Goal: Transaction & Acquisition: Download file/media

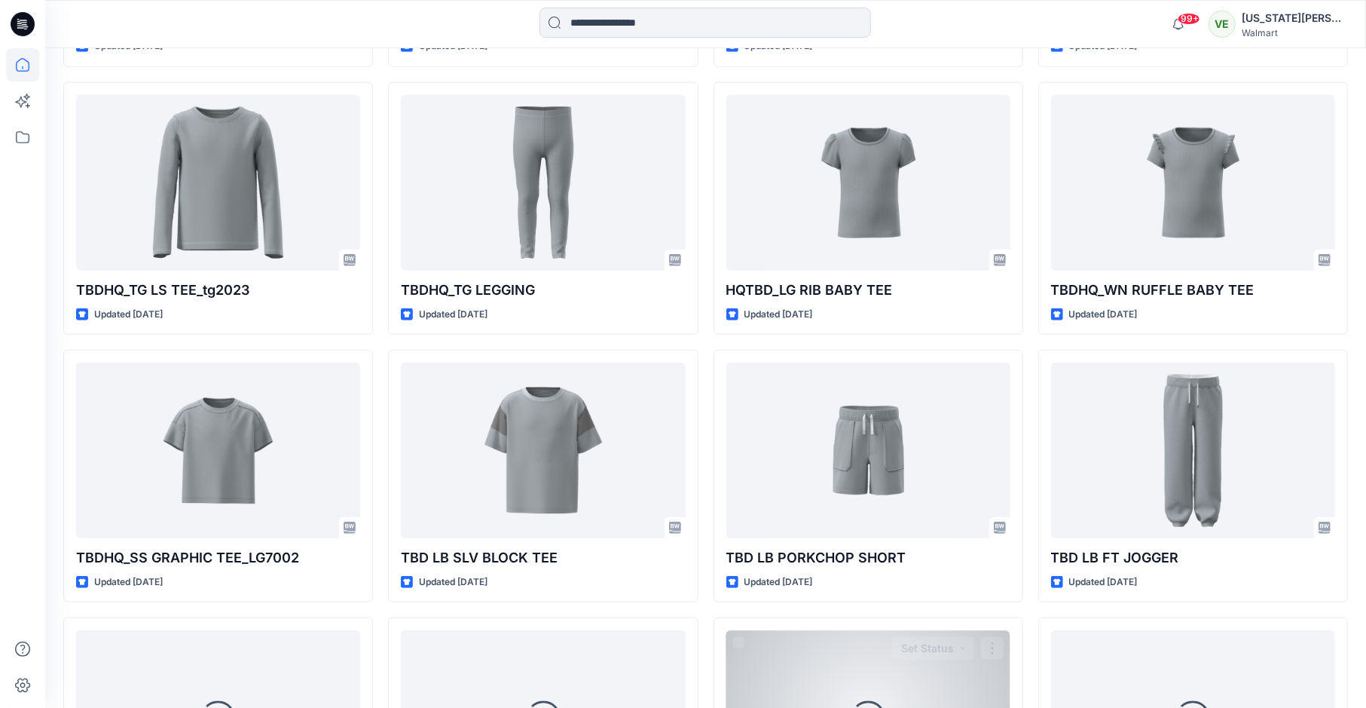
scroll to position [696, 0]
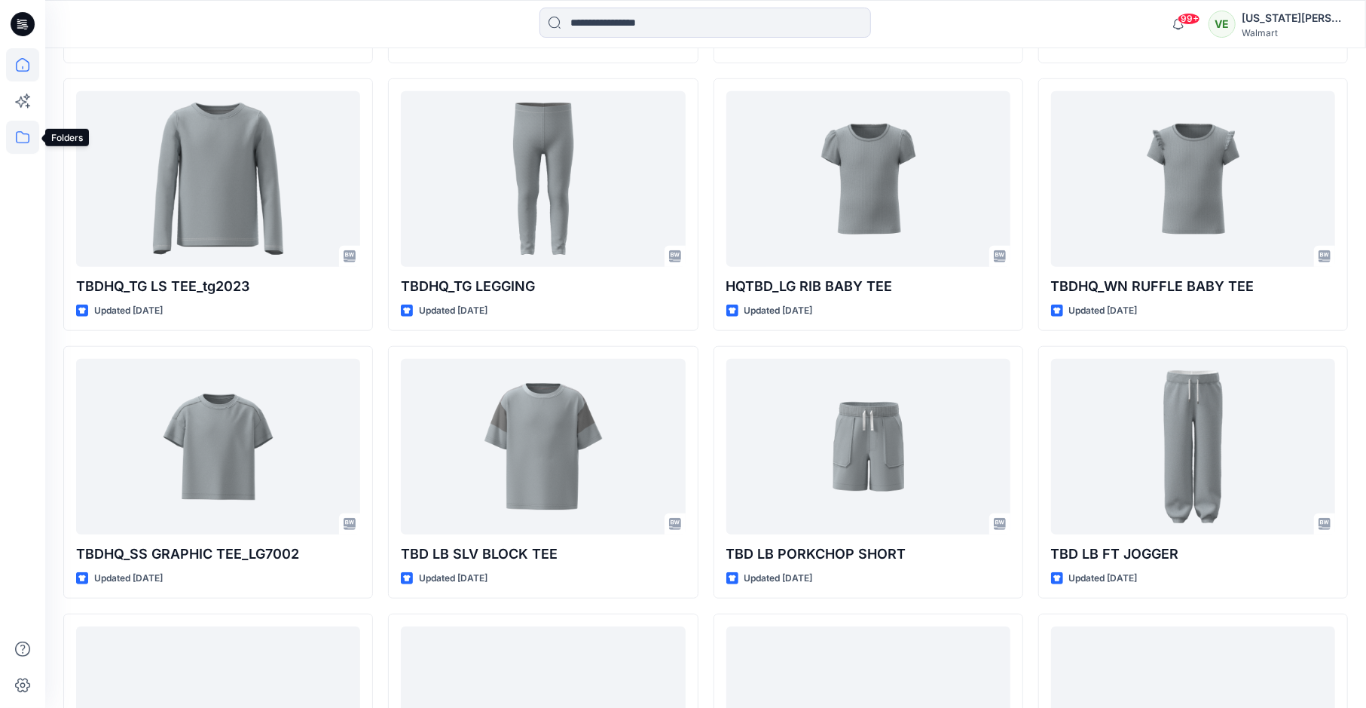
click at [21, 137] on icon at bounding box center [22, 137] width 33 height 33
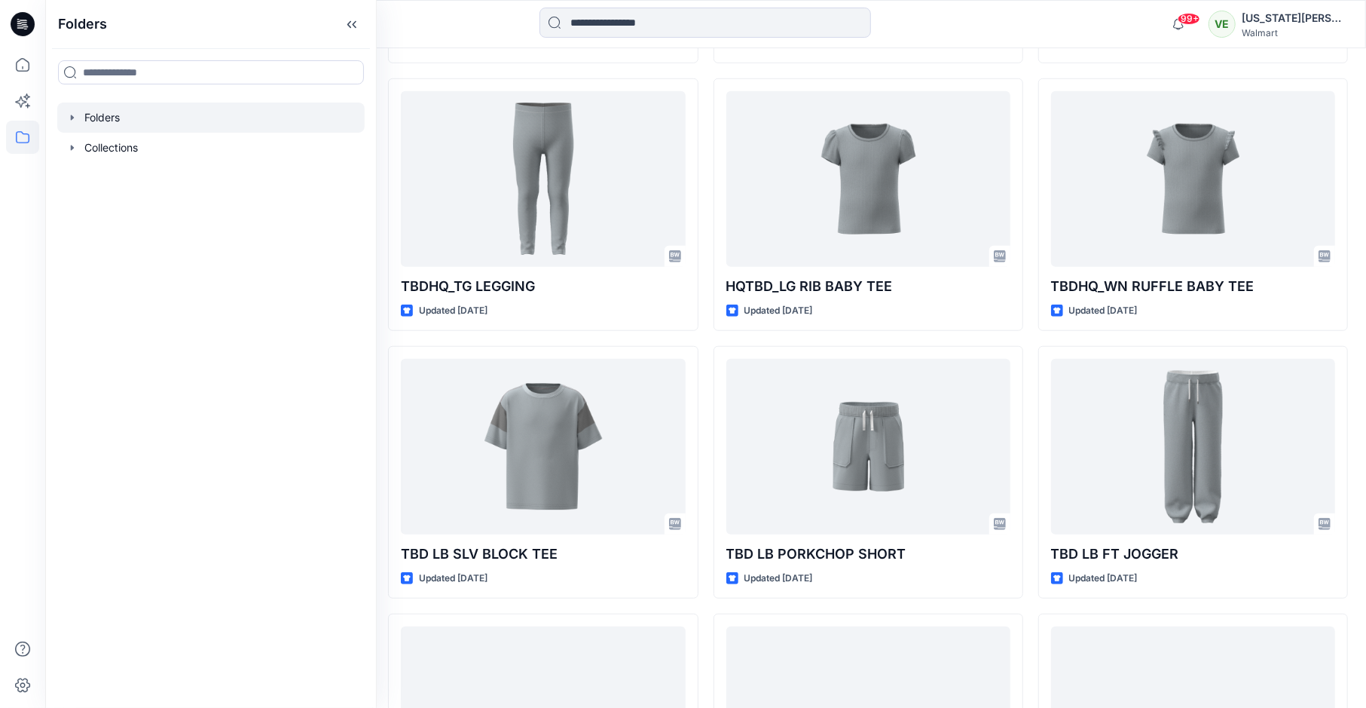
click at [144, 116] on div at bounding box center [210, 117] width 307 height 30
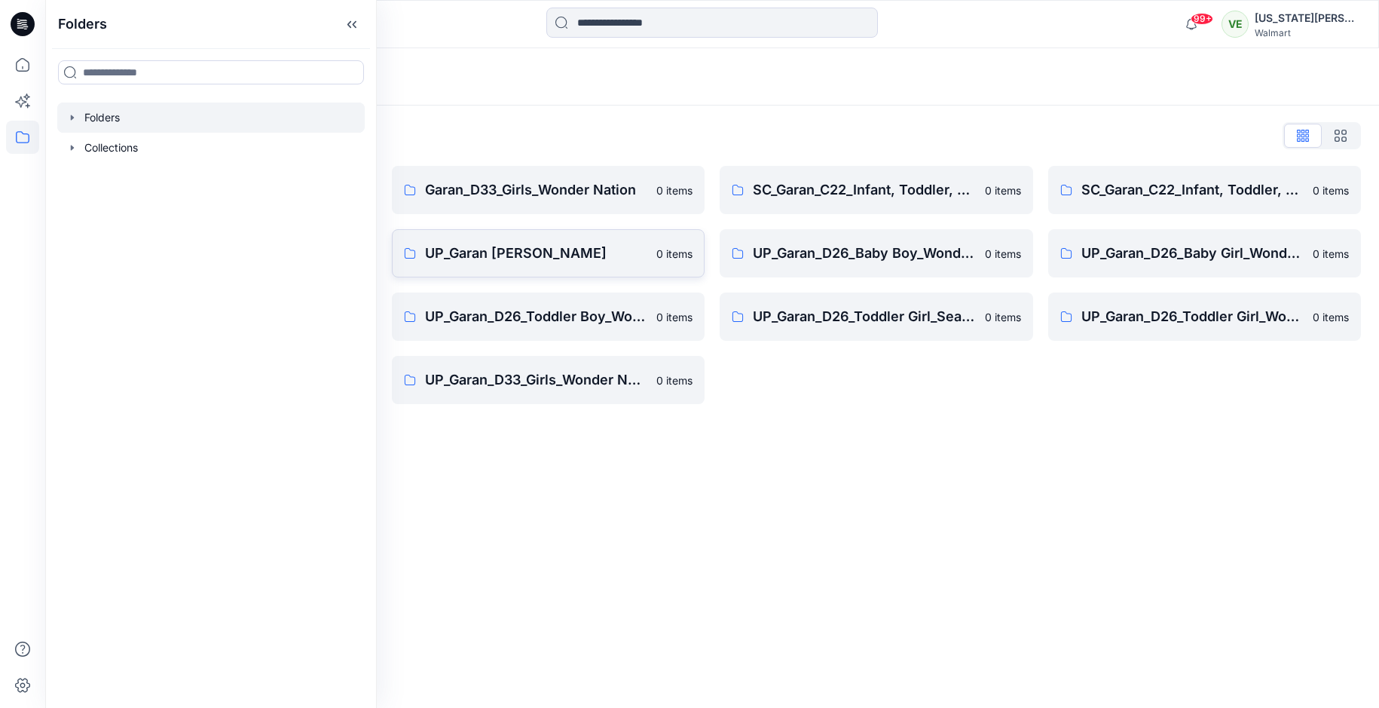
click at [516, 246] on p "UP_Garan [PERSON_NAME]" at bounding box center [536, 253] width 223 height 21
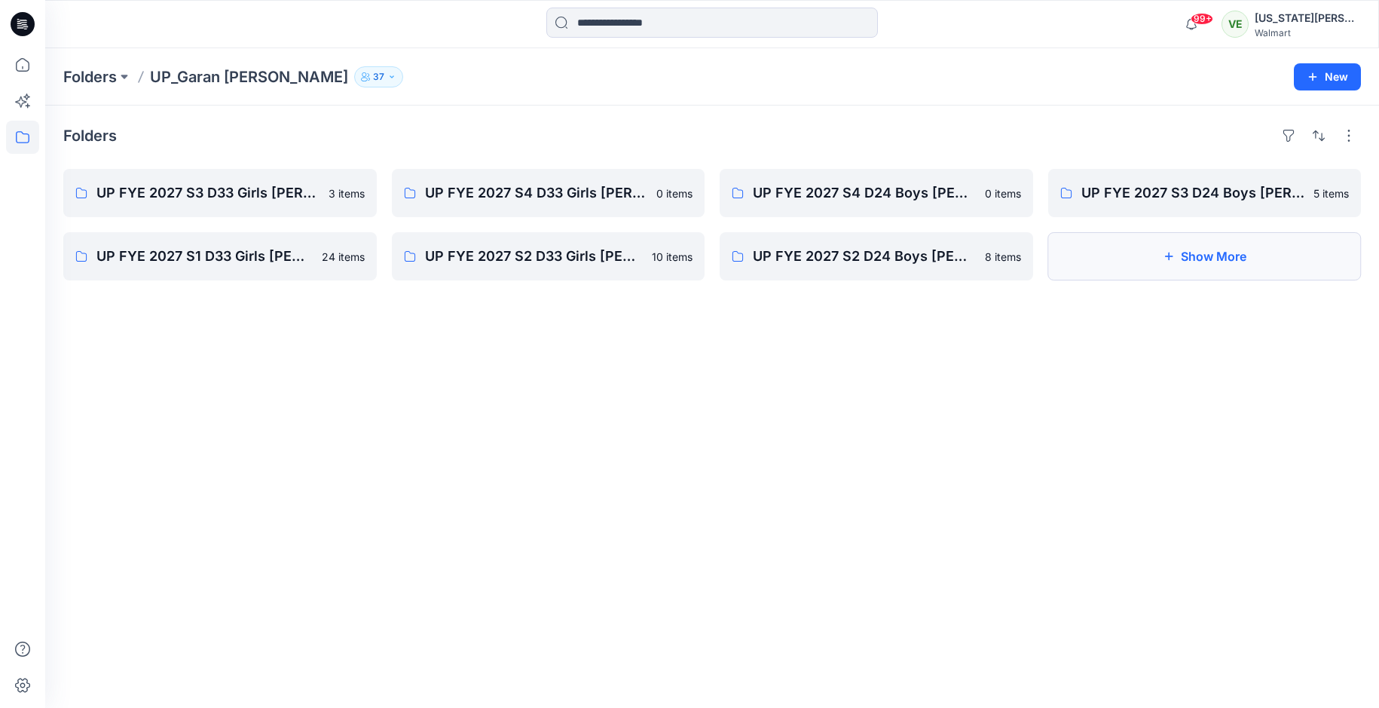
click at [1106, 240] on button "Show More" at bounding box center [1204, 256] width 313 height 48
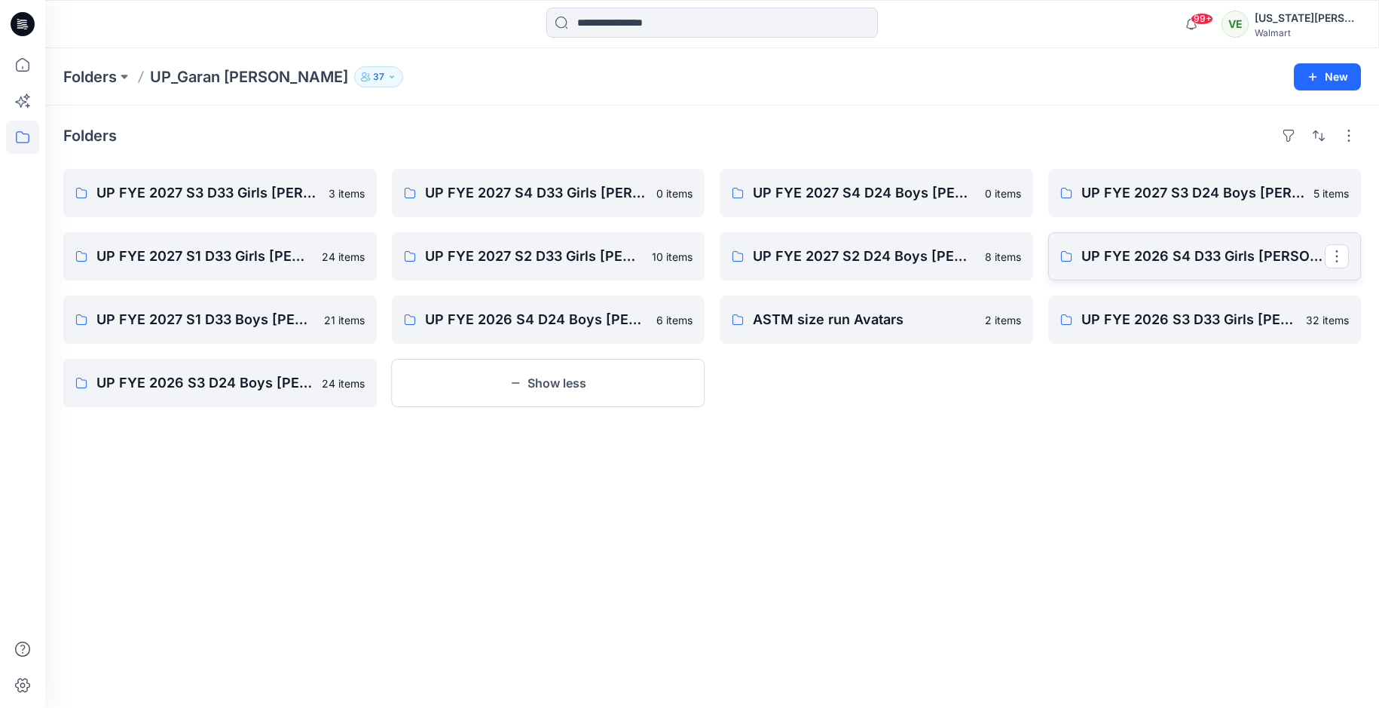
click at [1081, 268] on link "UP FYE 2026 S4 D33 Girls [PERSON_NAME]" at bounding box center [1204, 256] width 313 height 48
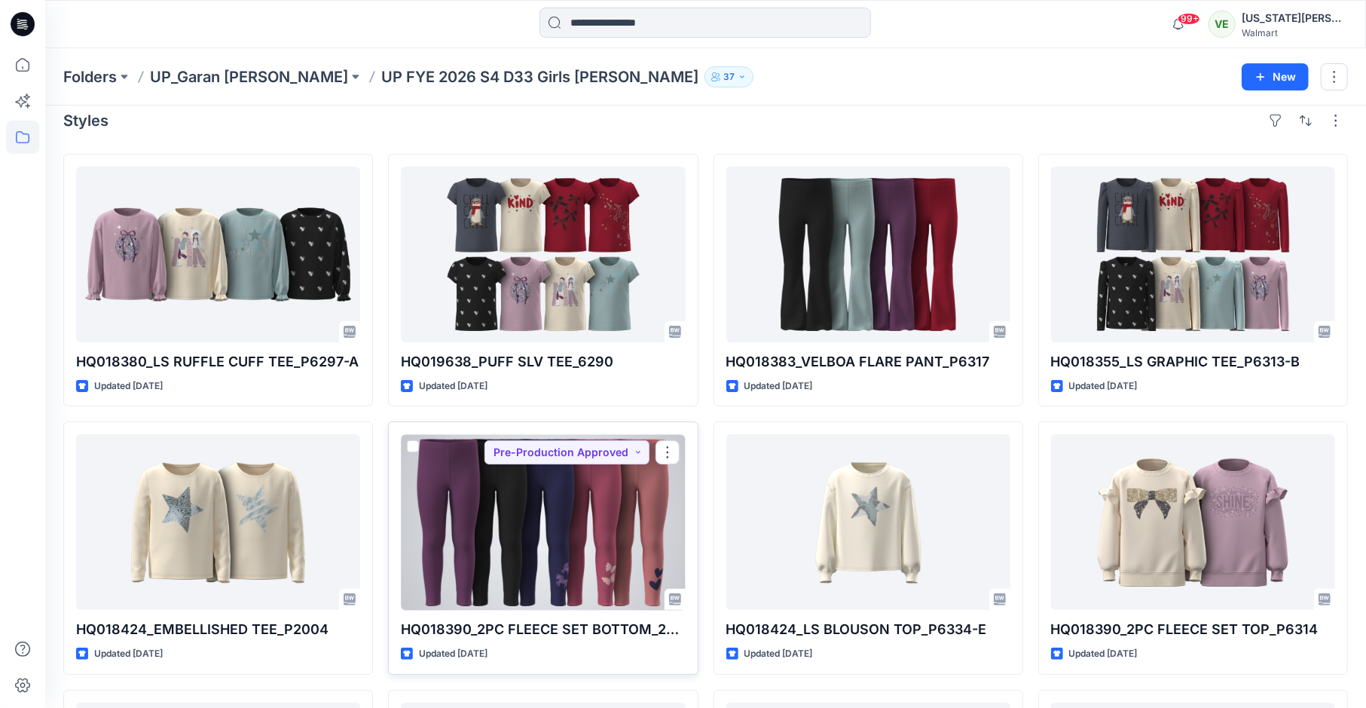
scroll to position [38, 0]
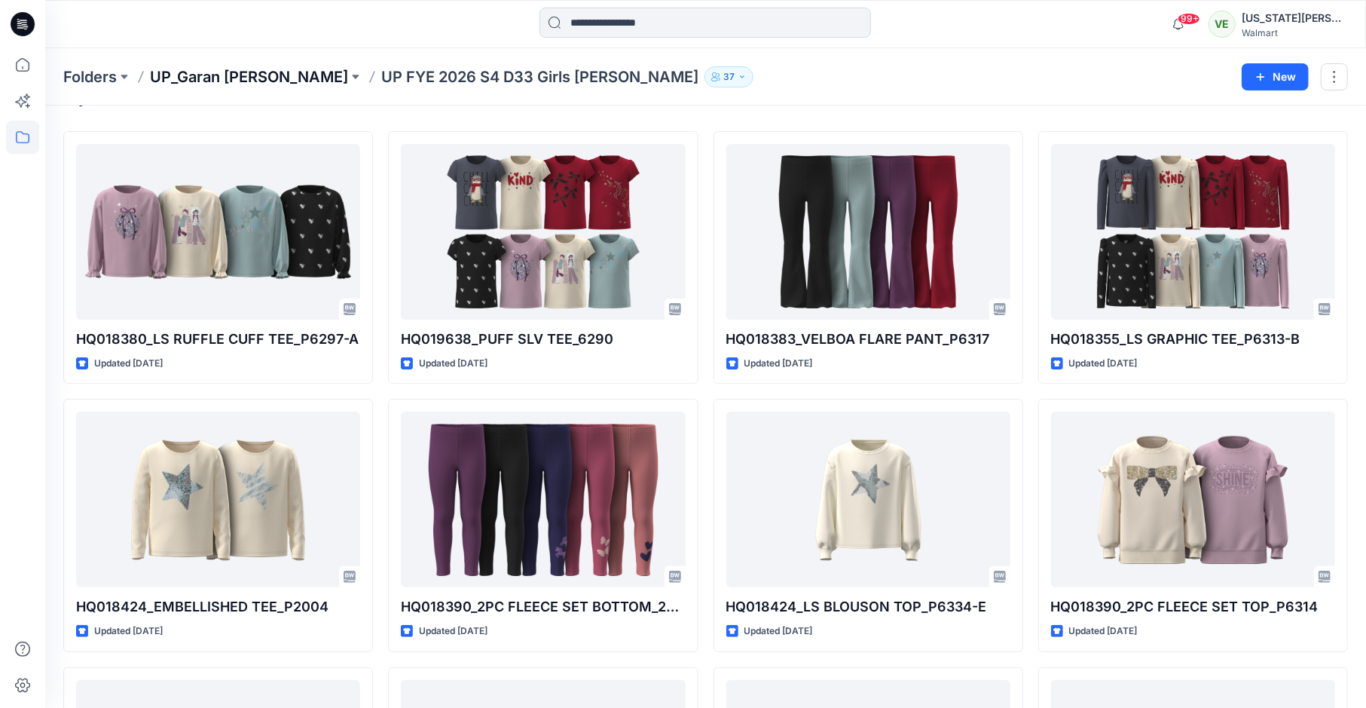
click at [242, 80] on p "UP_Garan [PERSON_NAME]" at bounding box center [249, 76] width 198 height 21
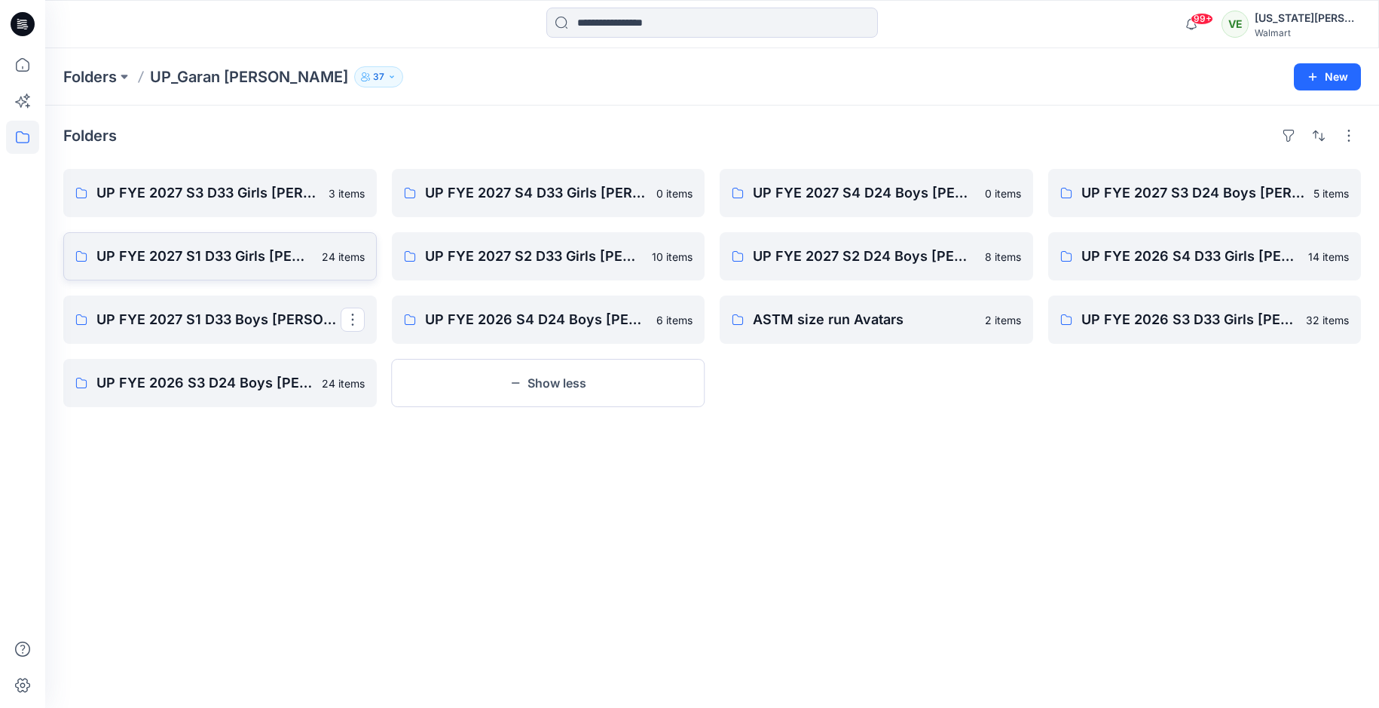
click at [251, 261] on p "UP FYE 2027 S1 D33 Girls [PERSON_NAME]" at bounding box center [204, 256] width 216 height 21
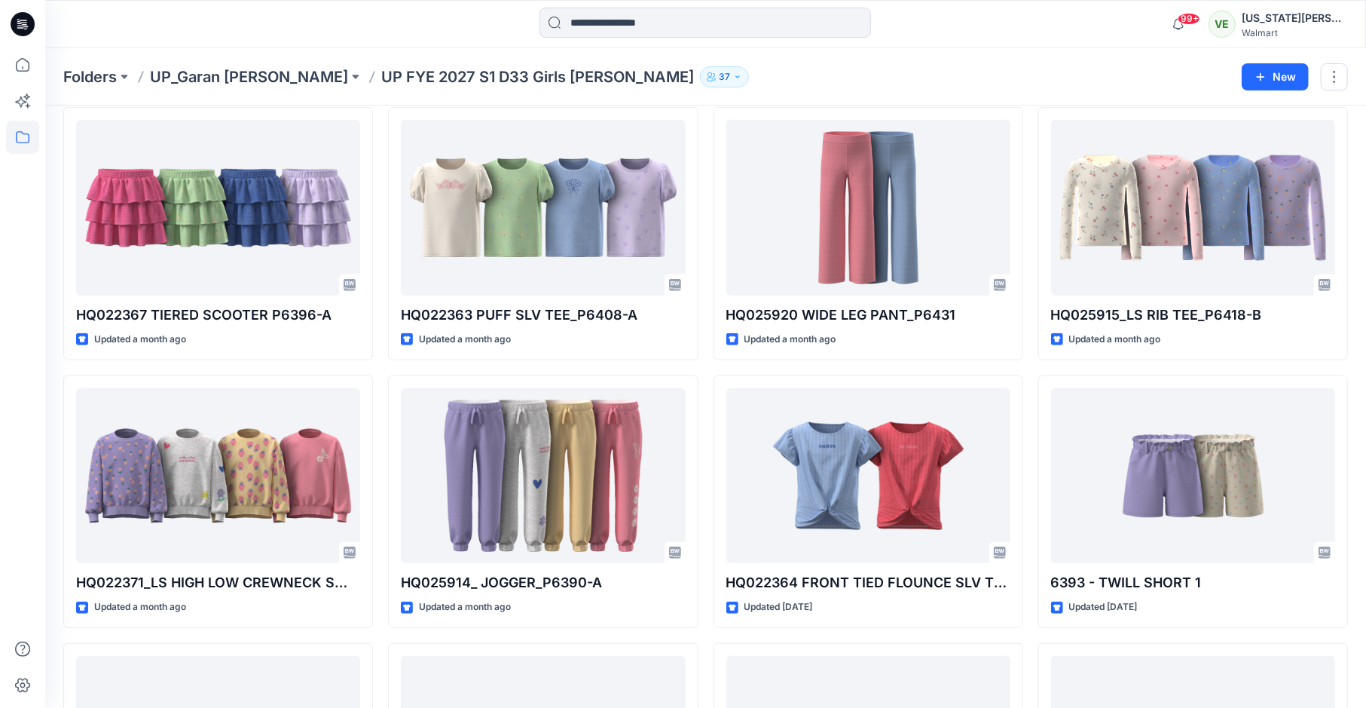
scroll to position [1068, 0]
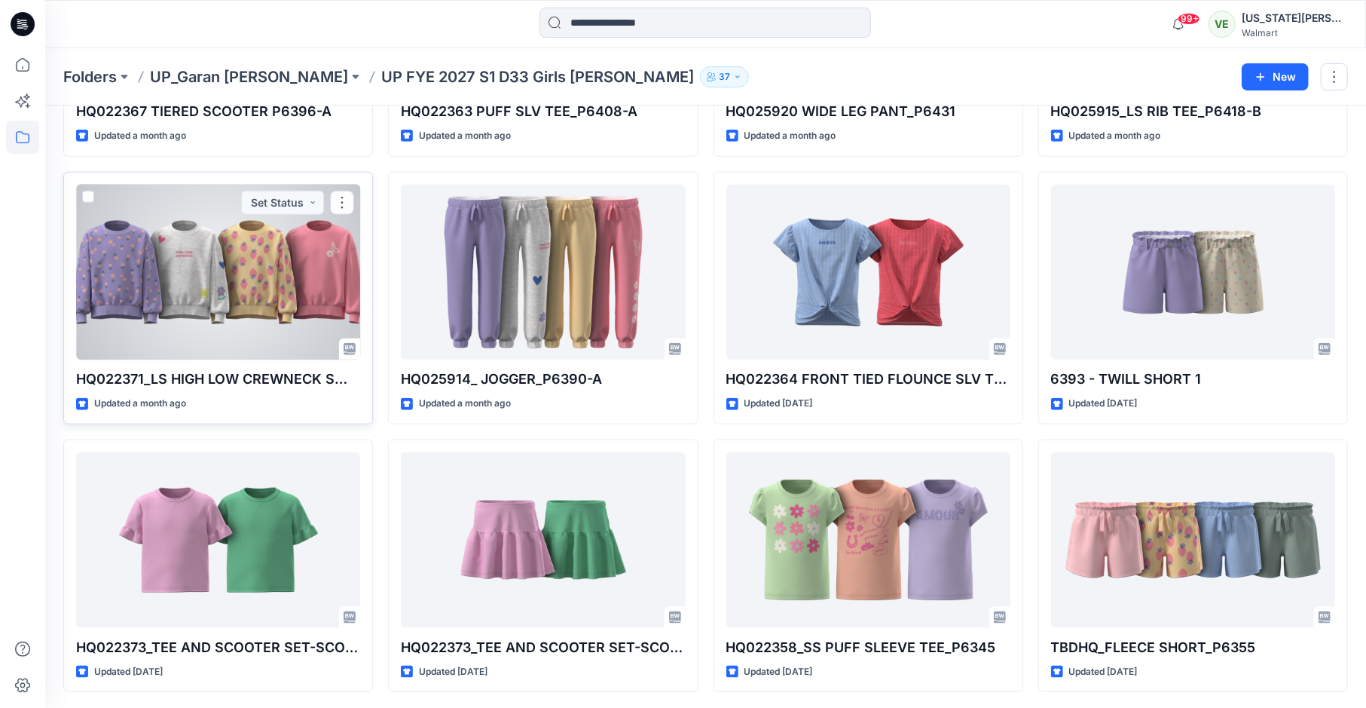
click at [329, 240] on div at bounding box center [218, 273] width 284 height 176
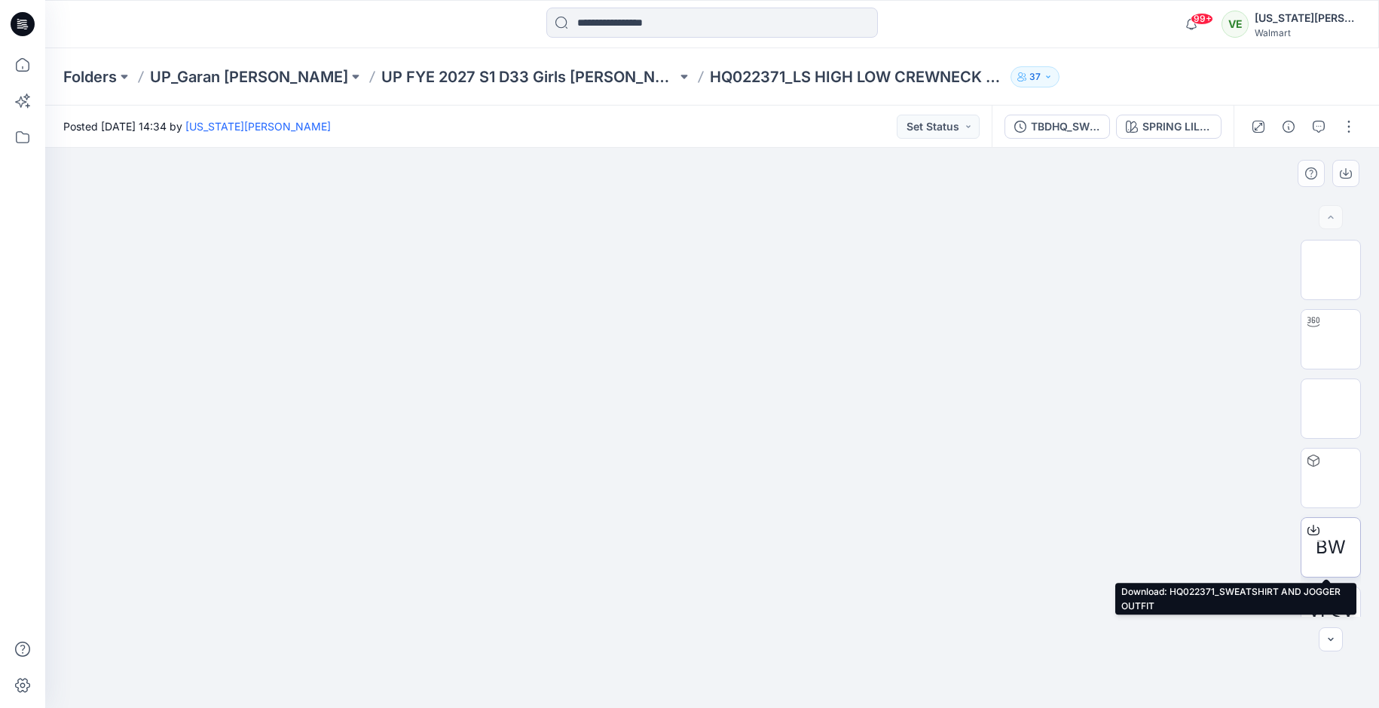
click at [1311, 525] on icon at bounding box center [1313, 530] width 12 height 12
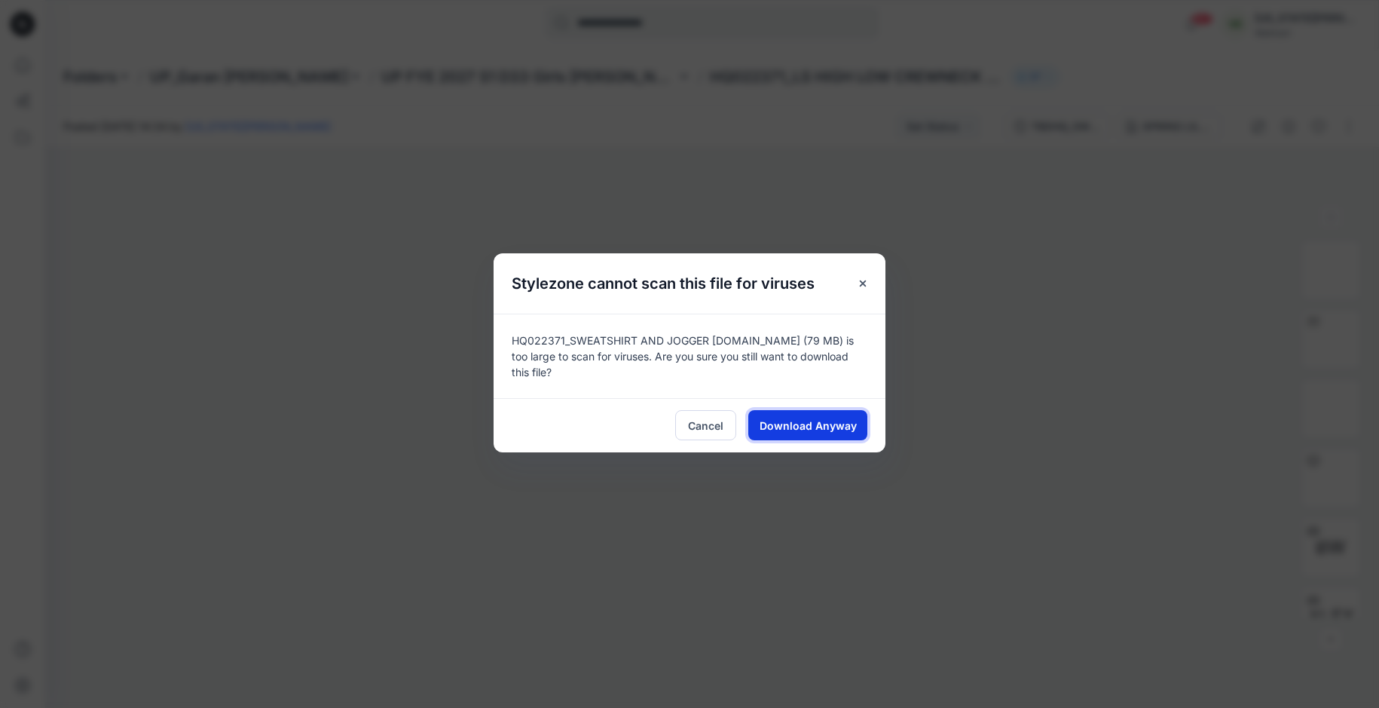
click at [773, 433] on button "Download Anyway" at bounding box center [807, 425] width 119 height 30
